Goal: Information Seeking & Learning: Compare options

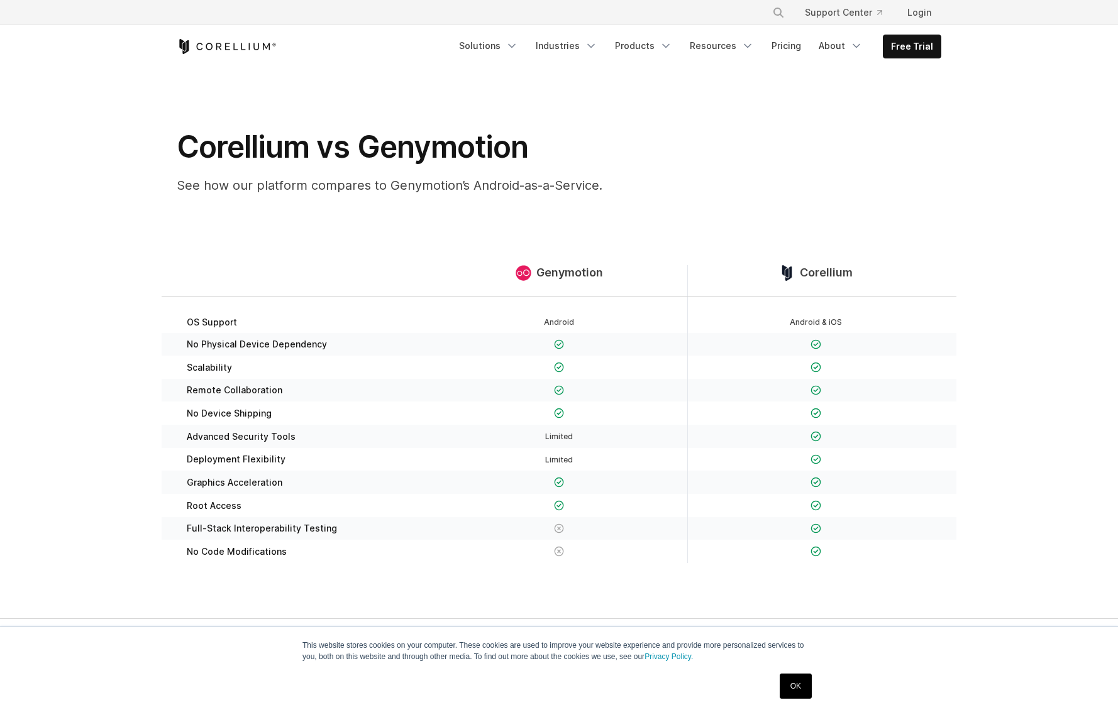
click at [433, 158] on h1 "Corellium vs Genymotion" at bounding box center [428, 147] width 503 height 38
copy h1 "Genymotion"
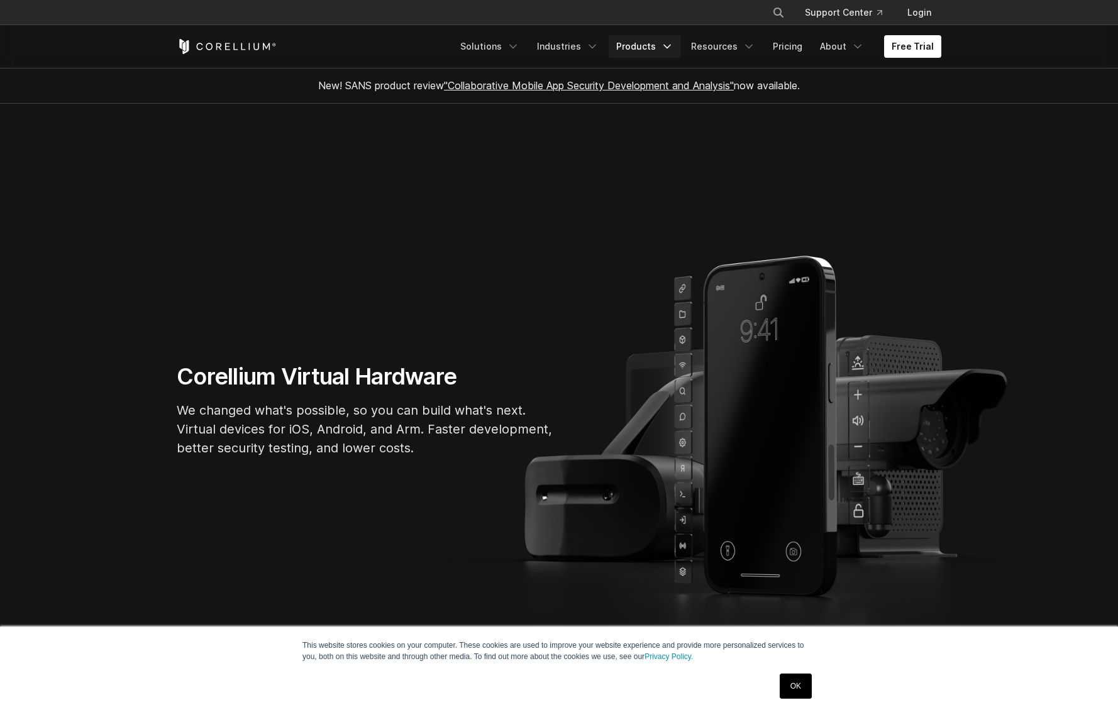
click at [668, 49] on icon "Navigation Menu" at bounding box center [667, 46] width 13 height 13
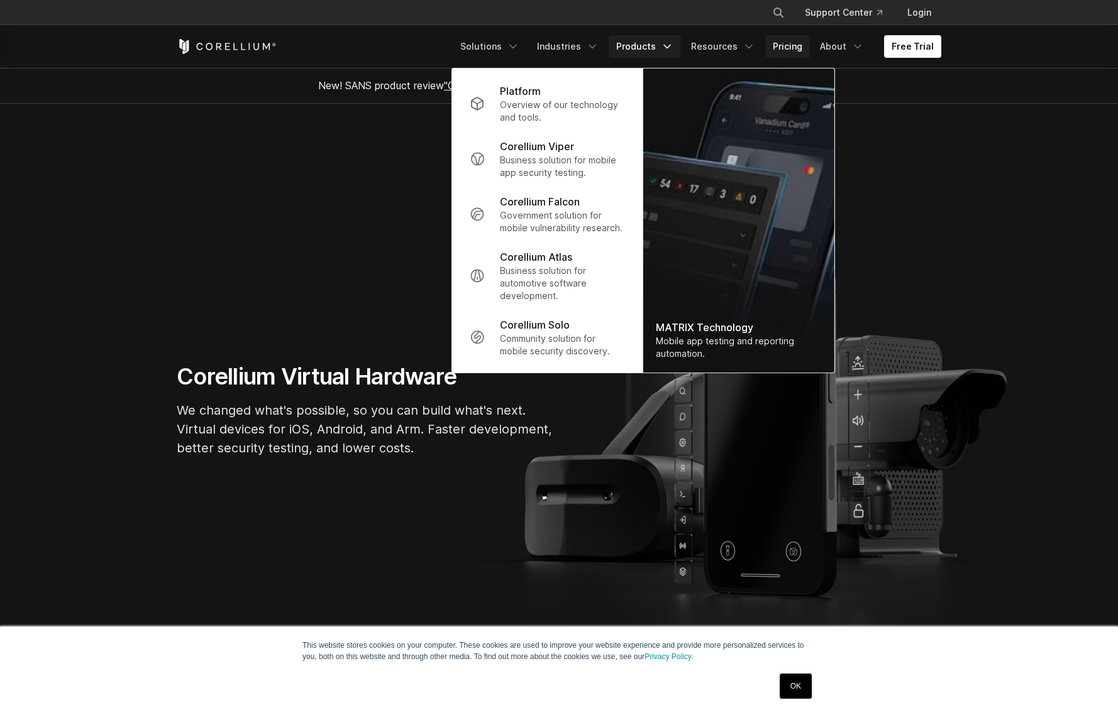
click at [793, 52] on link "Pricing" at bounding box center [787, 46] width 45 height 23
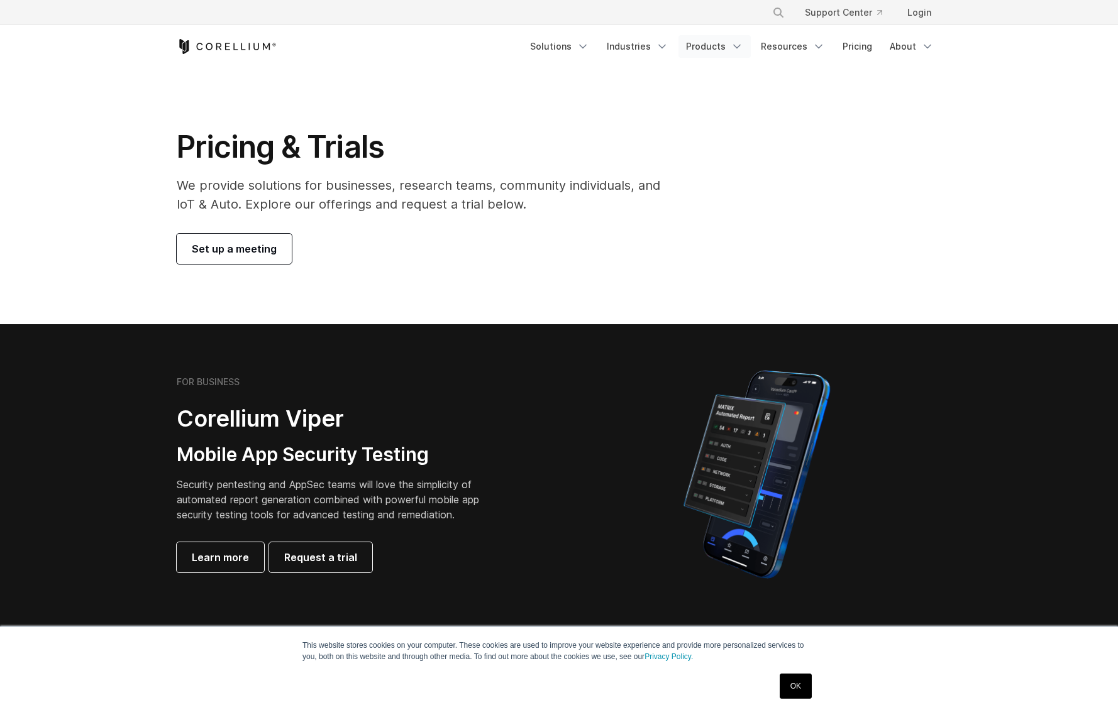
click at [730, 43] on link "Products" at bounding box center [714, 46] width 72 height 23
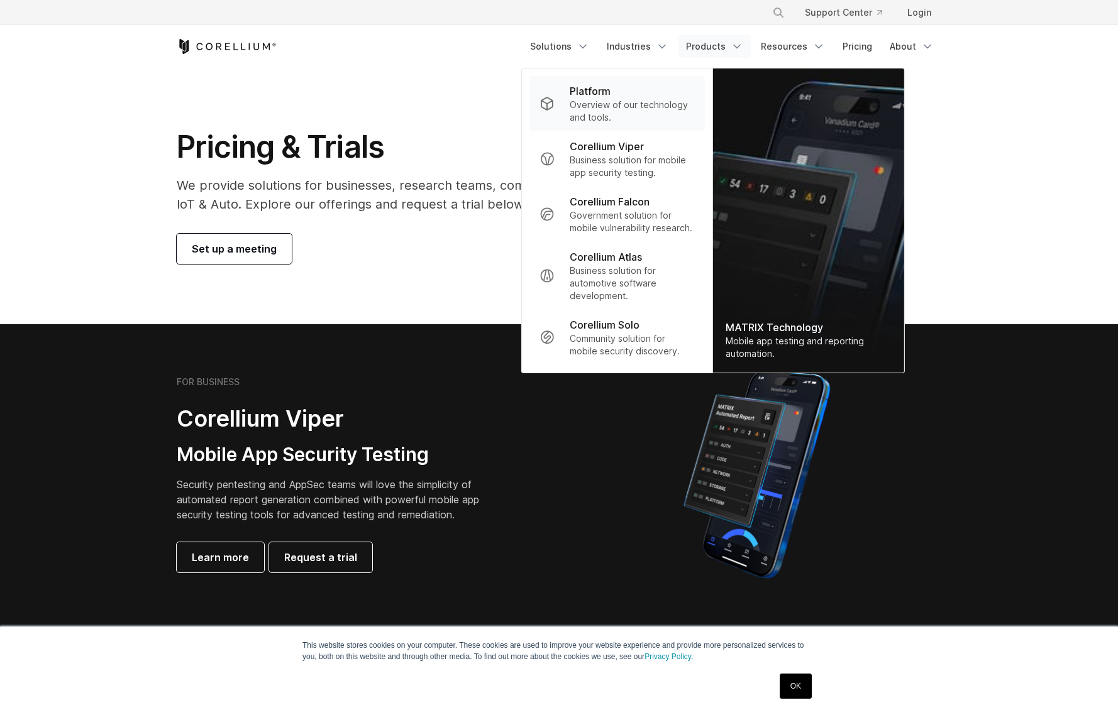
click at [595, 101] on p "Overview of our technology and tools." at bounding box center [632, 111] width 125 height 25
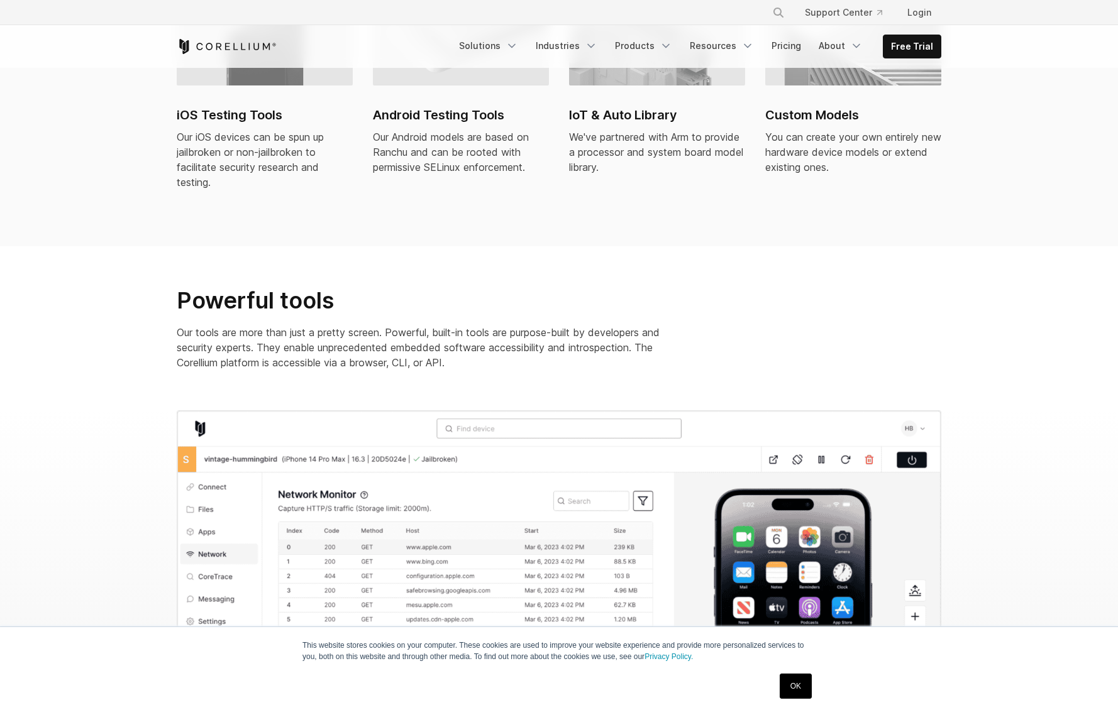
scroll to position [1320, 0]
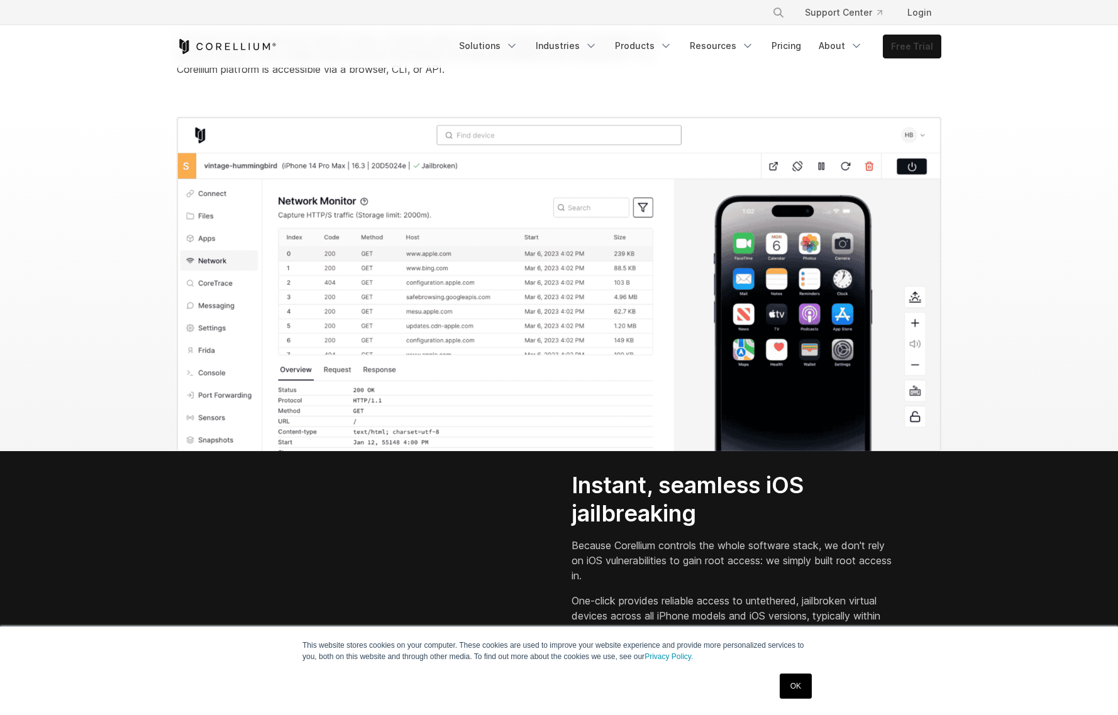
click at [930, 50] on link "Free Trial" at bounding box center [911, 46] width 57 height 23
